Goal: Book appointment/travel/reservation

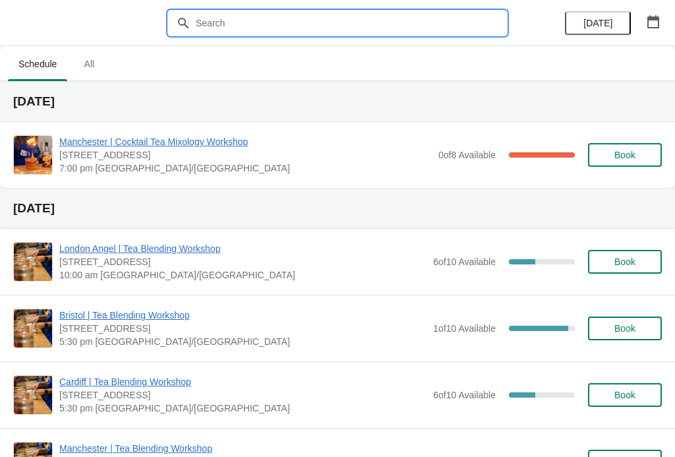
click at [243, 24] on input "text" at bounding box center [350, 23] width 311 height 24
type input "[GEOGRAPHIC_DATA]"
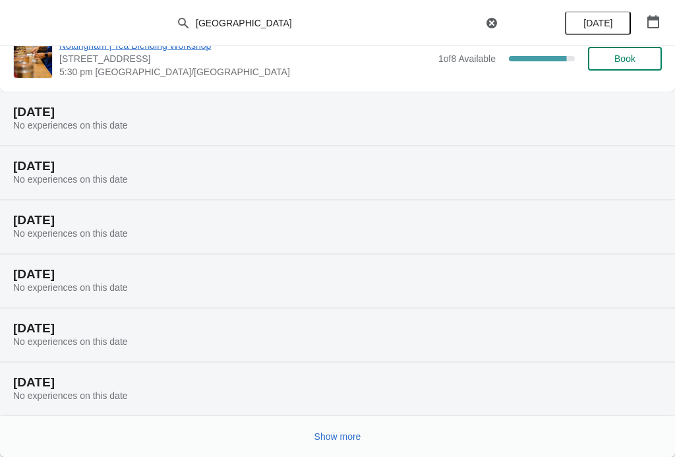
click at [349, 436] on span "Show more" at bounding box center [337, 436] width 47 height 11
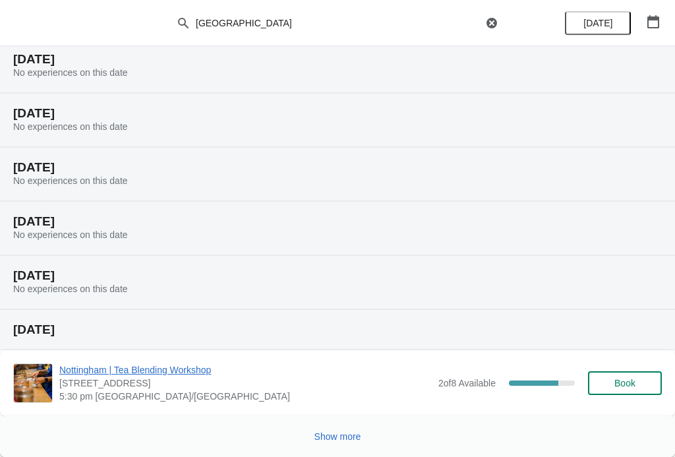
scroll to position [635, 0]
click at [341, 442] on button "Show more" at bounding box center [337, 436] width 57 height 24
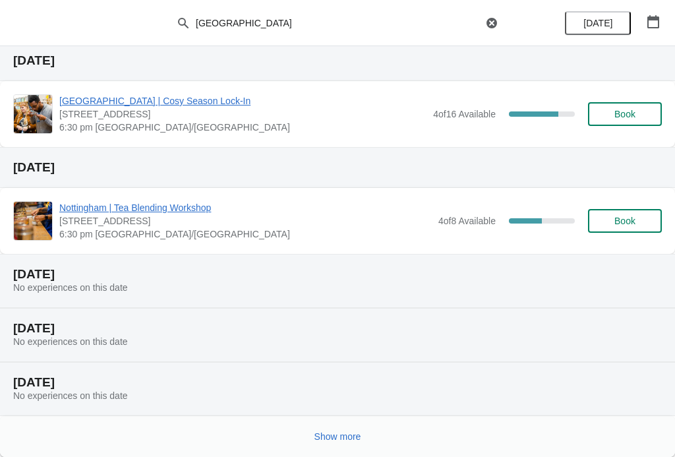
scroll to position [1173, 0]
click at [334, 444] on button "Show more" at bounding box center [337, 436] width 57 height 24
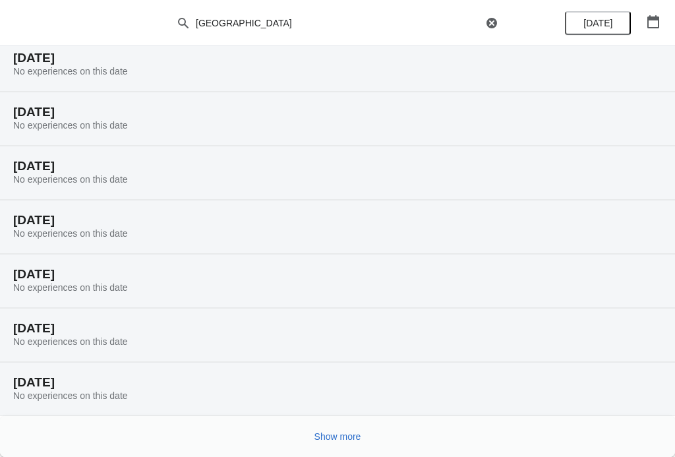
scroll to position [1606, 0]
click at [336, 436] on span "Show more" at bounding box center [337, 436] width 47 height 11
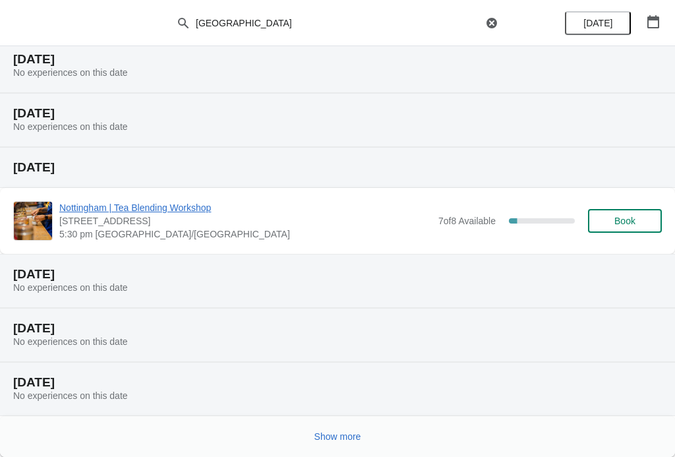
scroll to position [2091, 0]
click at [338, 444] on button "Show more" at bounding box center [337, 436] width 57 height 24
click at [652, 22] on icon "button" at bounding box center [653, 21] width 13 height 13
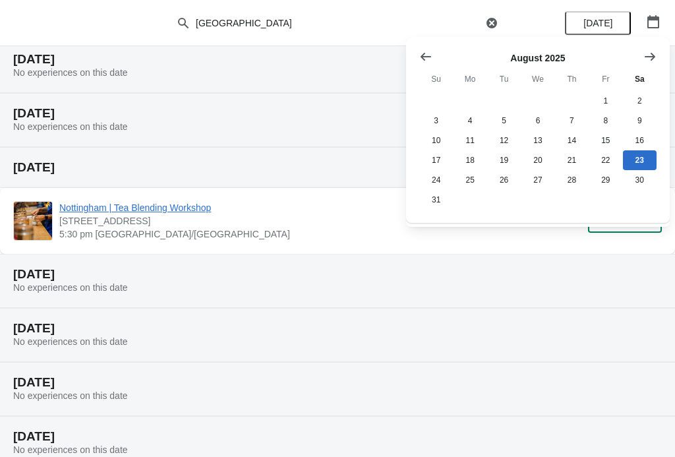
click at [653, 55] on icon "Show next month, September 2025" at bounding box center [650, 56] width 11 height 8
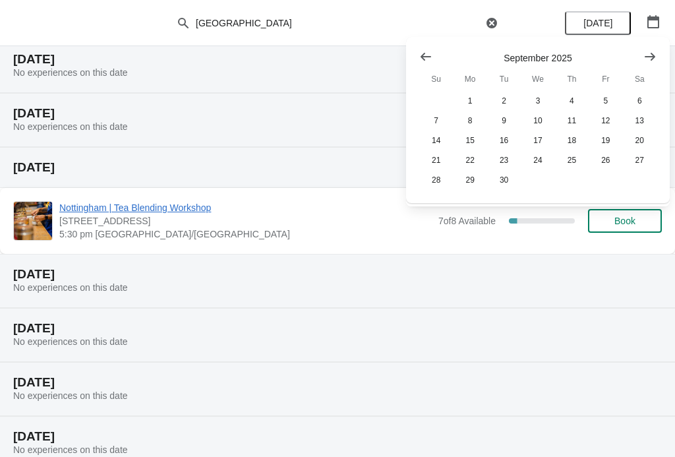
click at [655, 55] on icon "Show next month, October 2025" at bounding box center [649, 56] width 13 height 13
click at [571, 183] on button "30" at bounding box center [572, 180] width 34 height 20
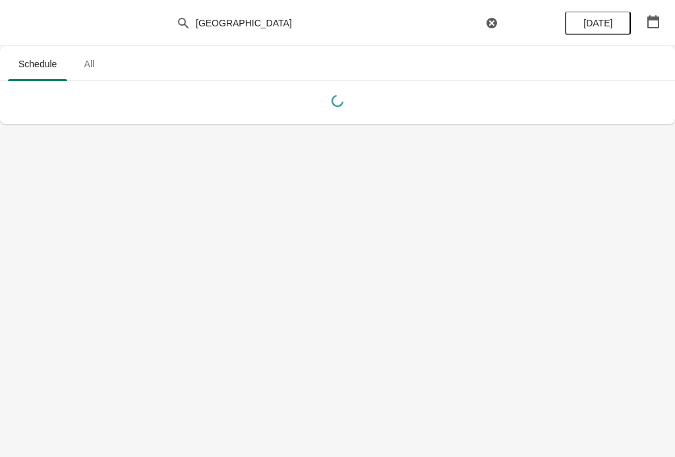
scroll to position [0, 0]
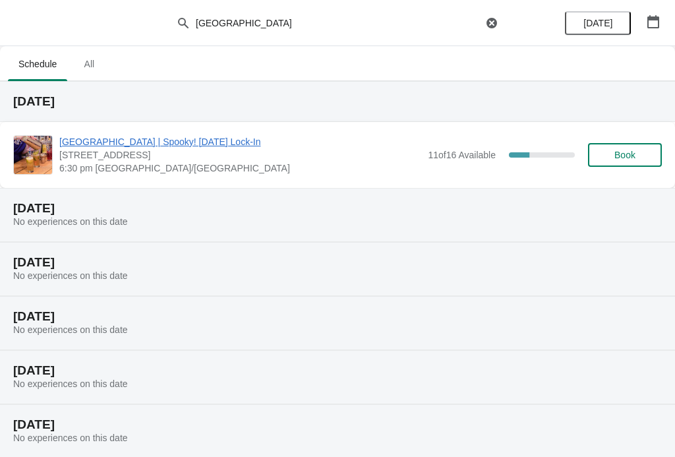
click at [193, 142] on span "[GEOGRAPHIC_DATA] | Spooky! [DATE] Lock-In" at bounding box center [240, 141] width 362 height 13
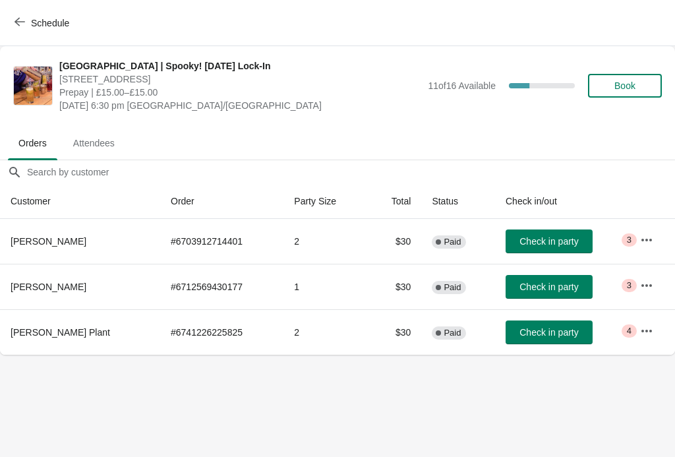
click at [640, 76] on button "Book" at bounding box center [625, 86] width 74 height 24
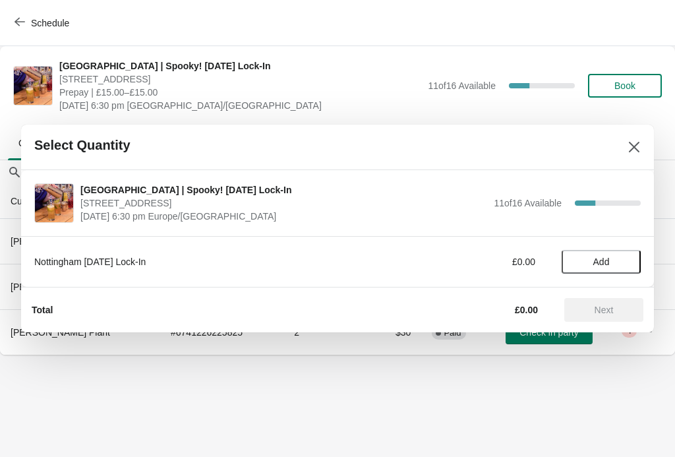
click at [606, 255] on button "Add" at bounding box center [601, 262] width 79 height 24
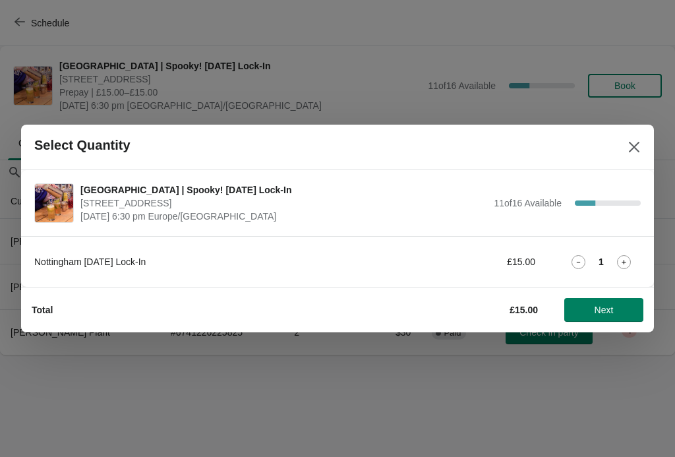
click at [627, 263] on icon at bounding box center [624, 262] width 14 height 14
click at [620, 304] on button "Next" at bounding box center [603, 310] width 79 height 24
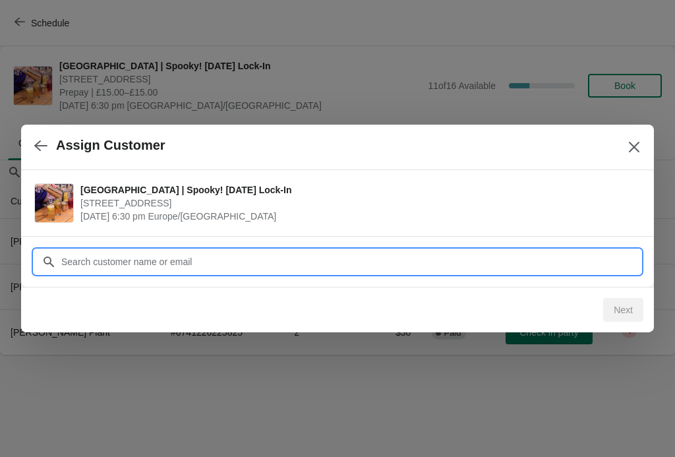
click at [205, 266] on input "Customer" at bounding box center [351, 262] width 580 height 24
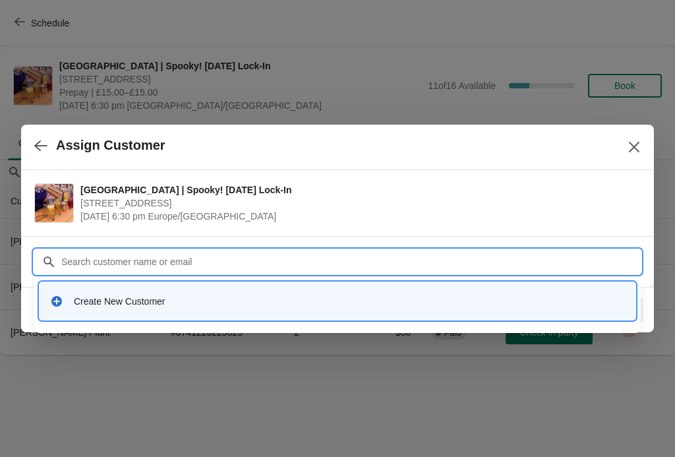
click at [144, 307] on div "Create New Customer" at bounding box center [349, 301] width 551 height 13
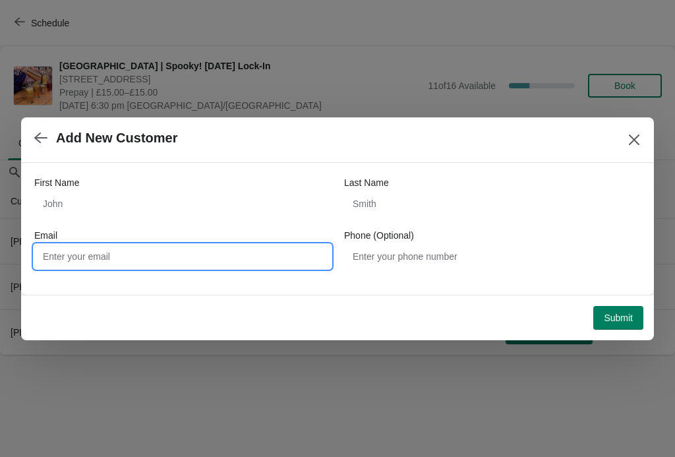
click at [160, 253] on input "Email" at bounding box center [182, 257] width 297 height 24
type input "[EMAIL_ADDRESS][DOMAIN_NAME]"
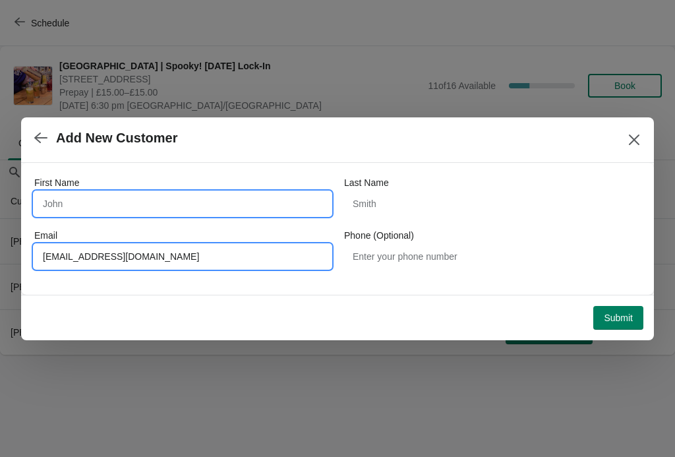
click at [61, 204] on input "First Name" at bounding box center [182, 204] width 297 height 24
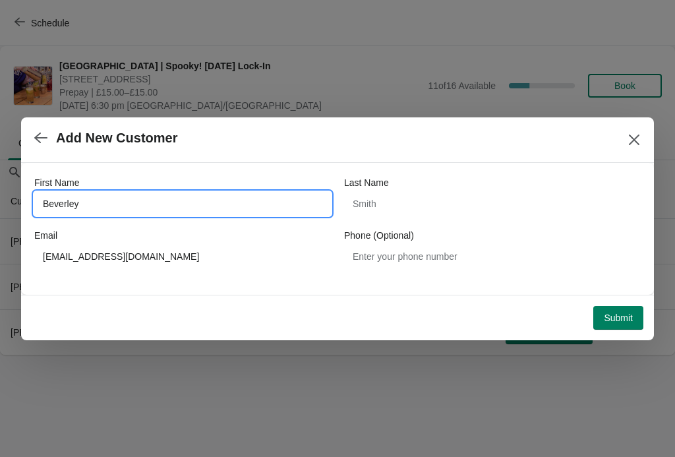
type input "Beverley"
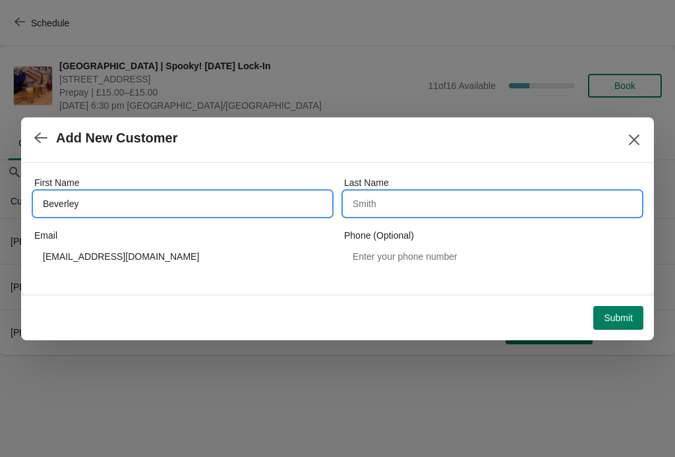
click at [407, 198] on input "Last Name" at bounding box center [492, 204] width 297 height 24
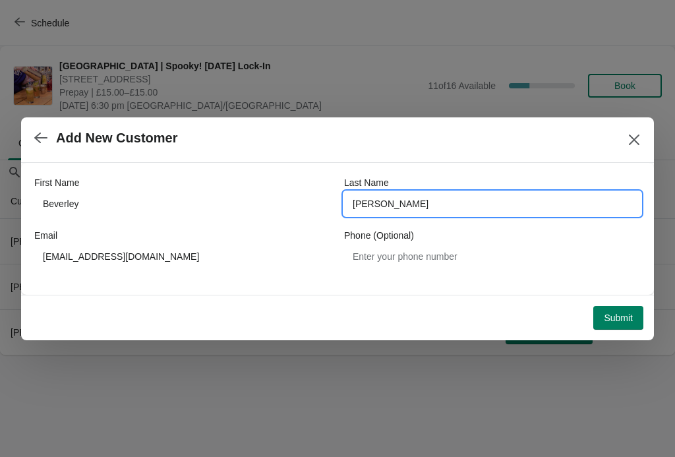
type input "[PERSON_NAME]"
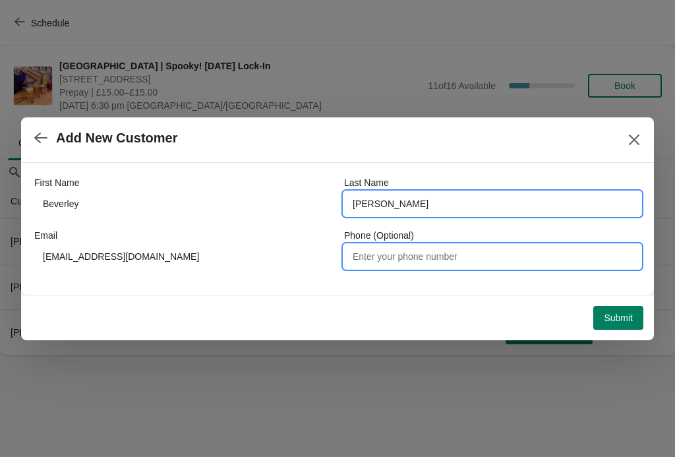
click at [401, 250] on input "Phone (Optional)" at bounding box center [492, 257] width 297 height 24
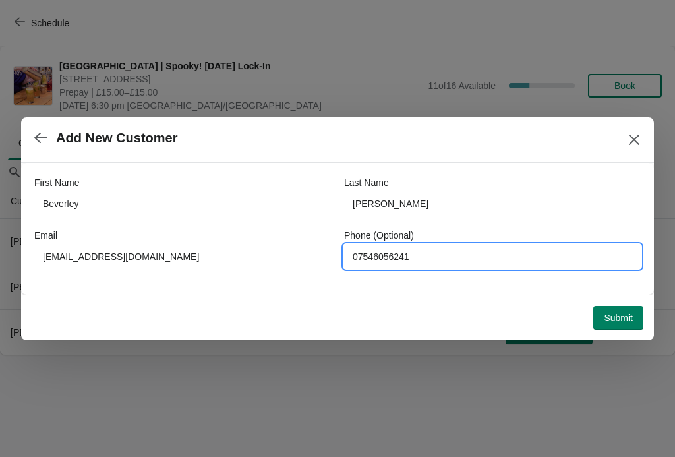
type input "07546056241"
click at [620, 318] on span "Submit" at bounding box center [618, 317] width 29 height 11
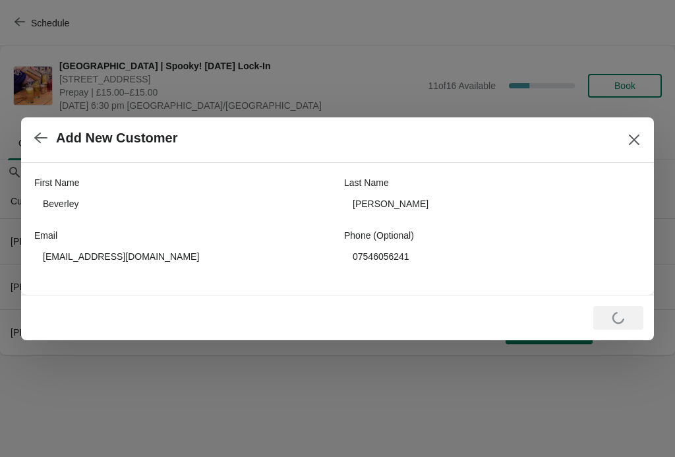
click at [40, 136] on icon "button" at bounding box center [40, 137] width 13 height 13
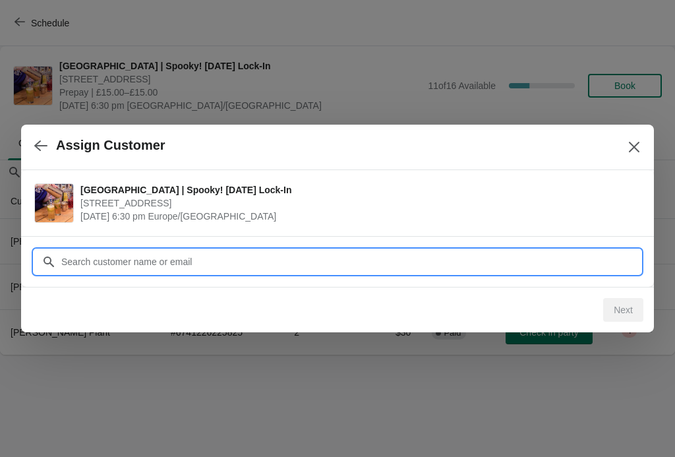
click at [269, 264] on input "Customer" at bounding box center [351, 262] width 580 height 24
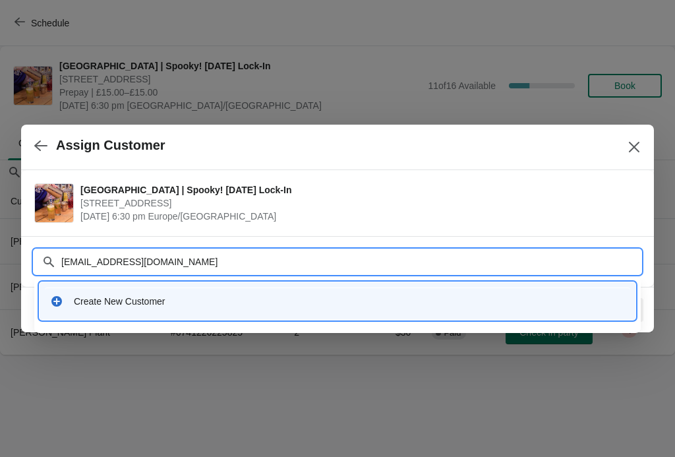
type input "[EMAIL_ADDRESS][DOMAIN_NAME]"
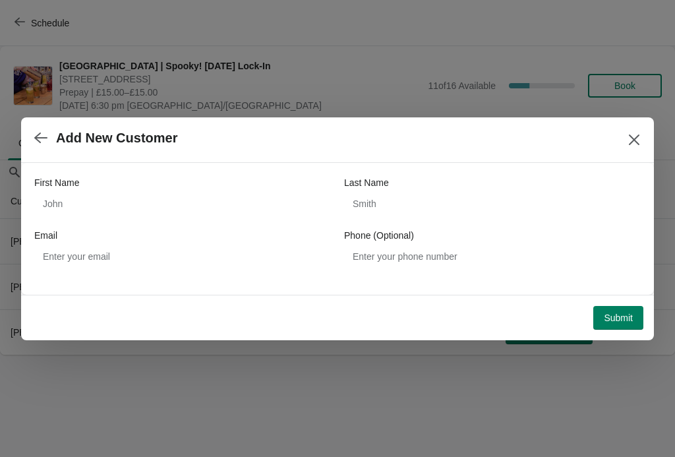
click at [624, 322] on span "Submit" at bounding box center [618, 317] width 29 height 11
